Goal: Find specific page/section: Find specific page/section

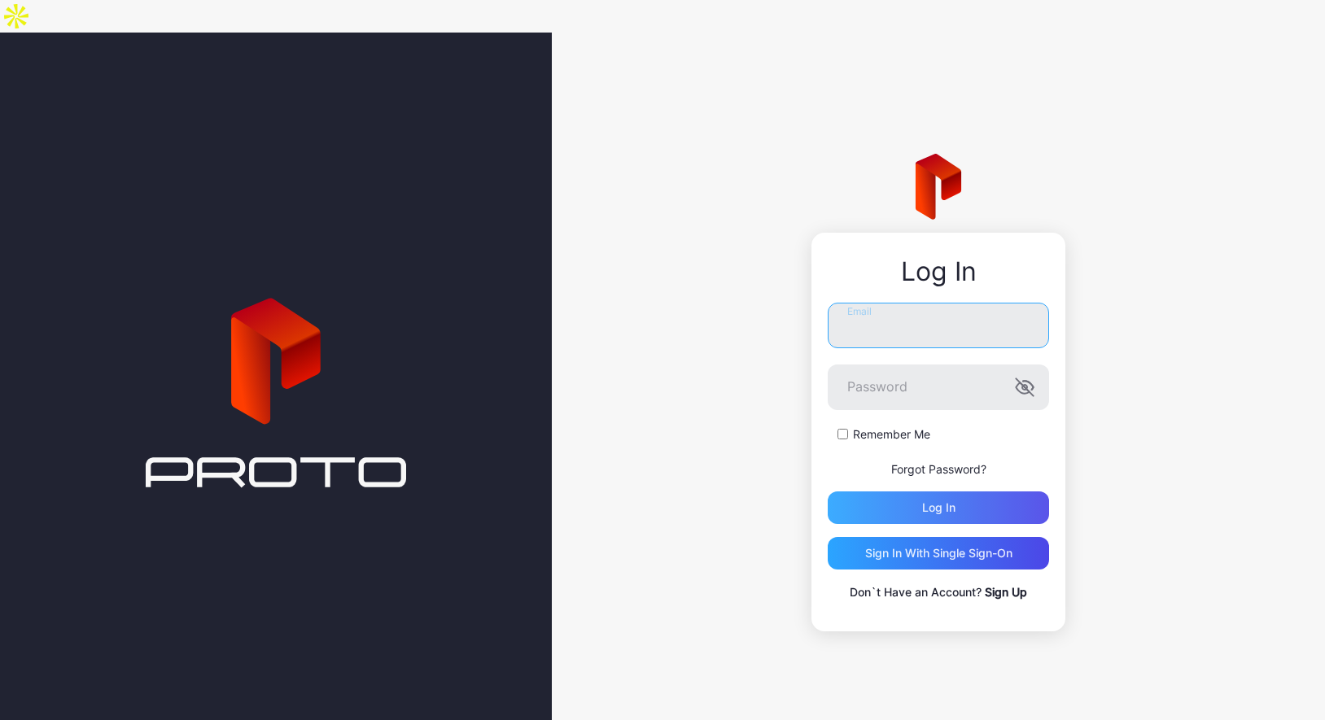
type input "**********"
click at [960, 492] on div "Log in" at bounding box center [938, 508] width 221 height 33
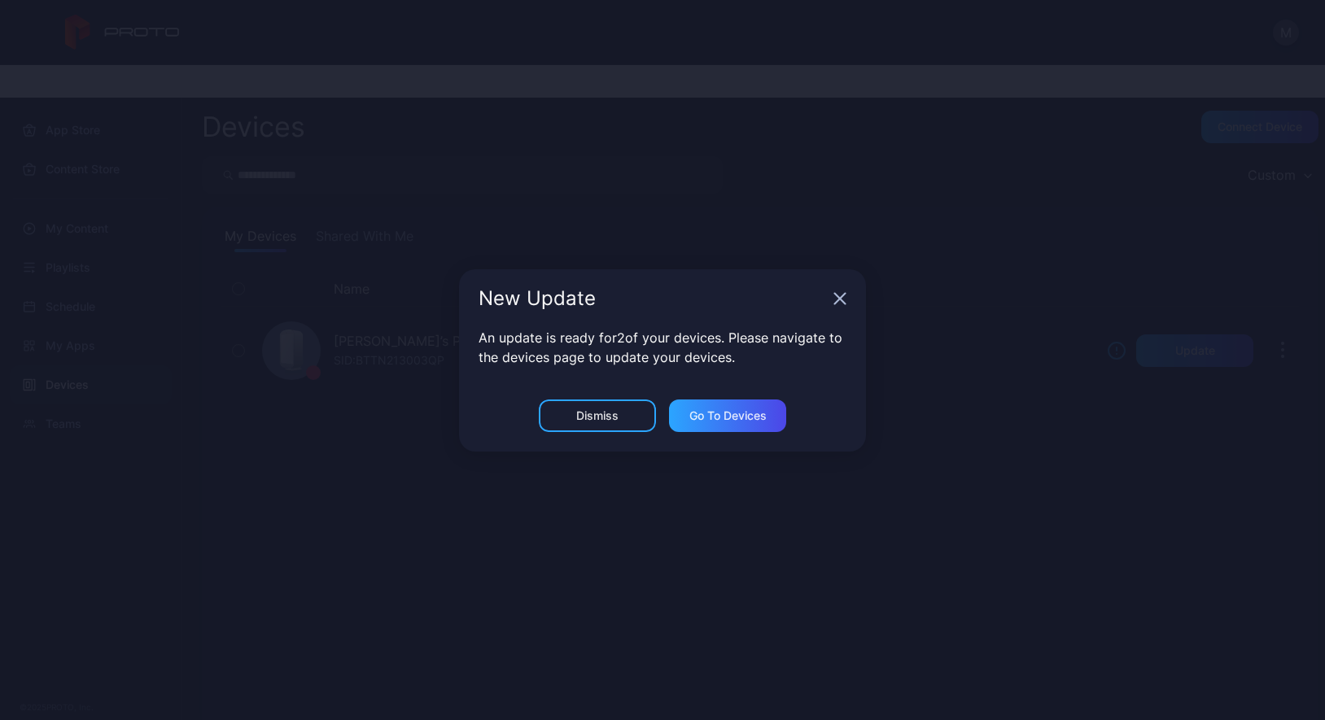
click at [848, 304] on div "New Update" at bounding box center [662, 298] width 407 height 59
click at [840, 302] on icon "button" at bounding box center [839, 298] width 13 height 13
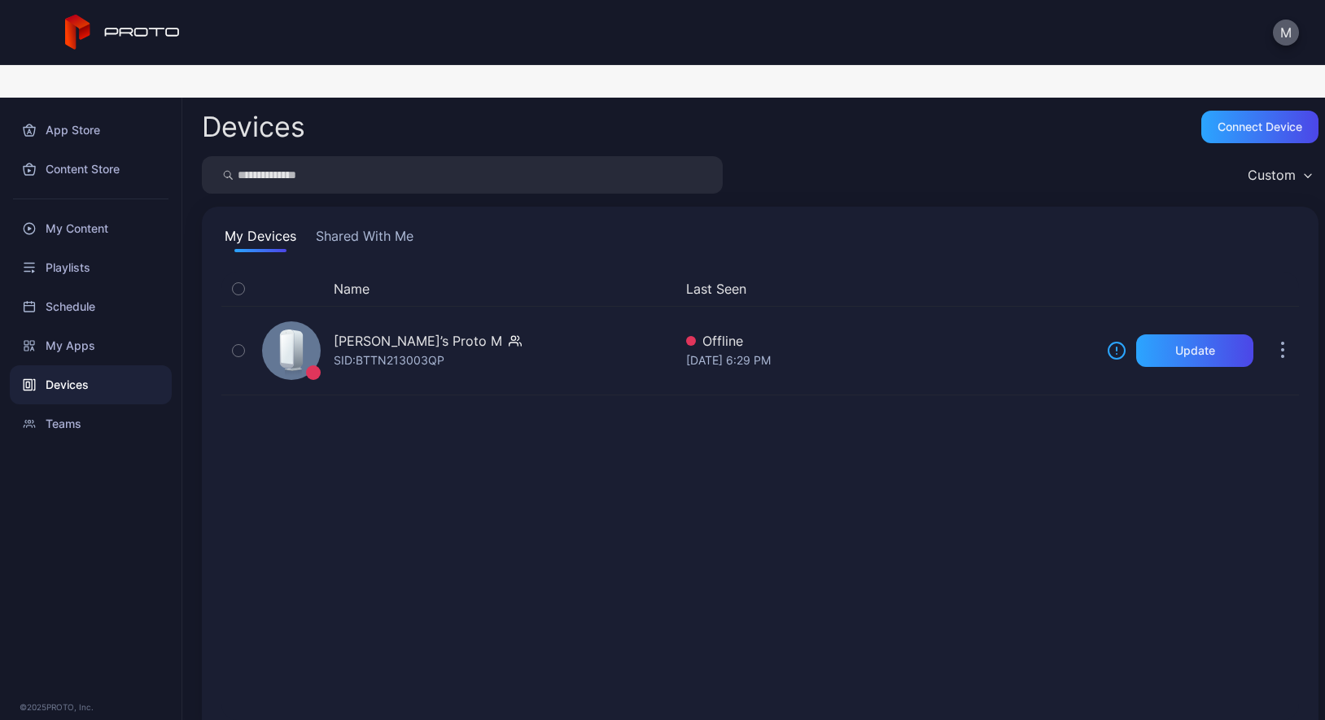
click at [1297, 31] on button "M" at bounding box center [1286, 33] width 26 height 26
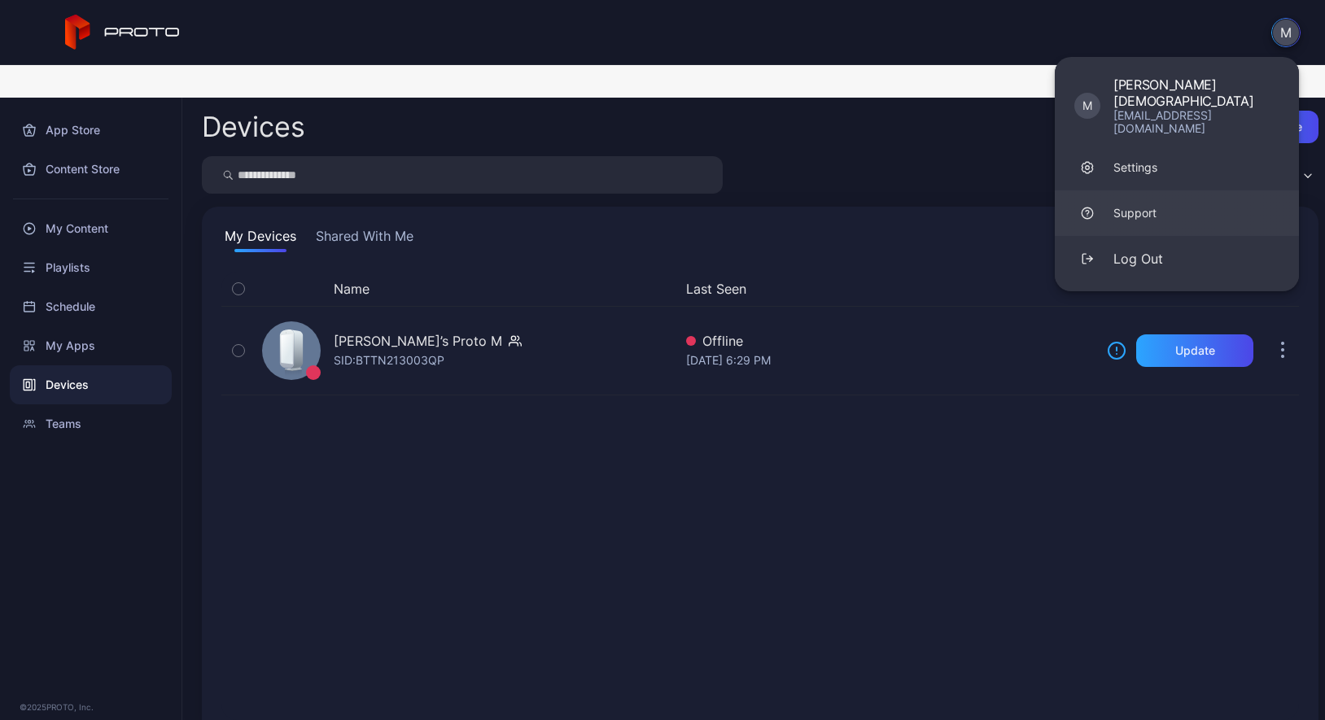
click at [1140, 205] on div "Support" at bounding box center [1134, 213] width 43 height 16
click at [1127, 205] on div "Support" at bounding box center [1134, 213] width 43 height 16
